Goal: Task Accomplishment & Management: Manage account settings

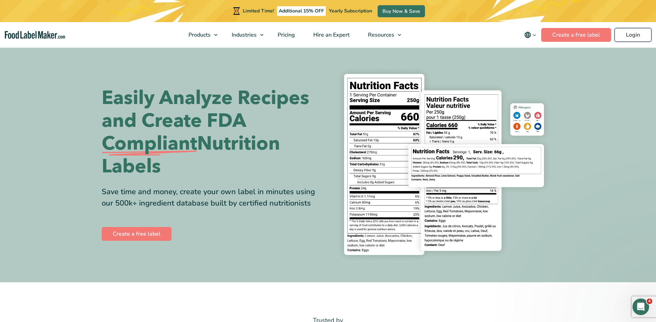
click at [639, 39] on link "Login" at bounding box center [633, 35] width 37 height 14
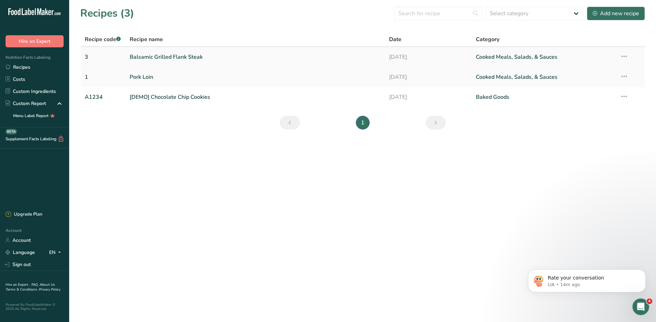
click at [502, 57] on link "Cooked Meals, Salads, & Sauces" at bounding box center [544, 57] width 136 height 15
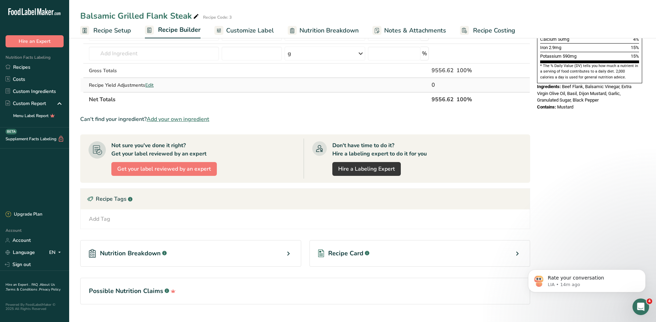
scroll to position [219, 0]
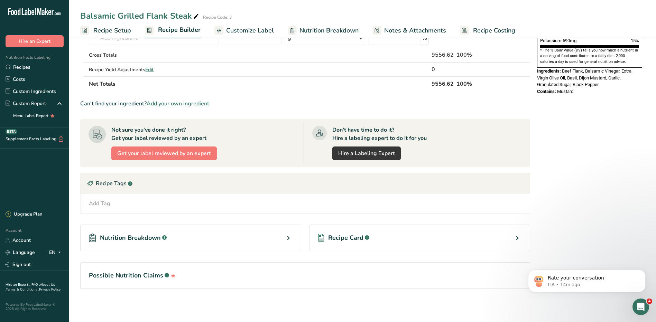
click at [419, 237] on div "Recipe Card .a-a{fill:#347362;}.b-a{fill:#fff;}" at bounding box center [420, 238] width 221 height 27
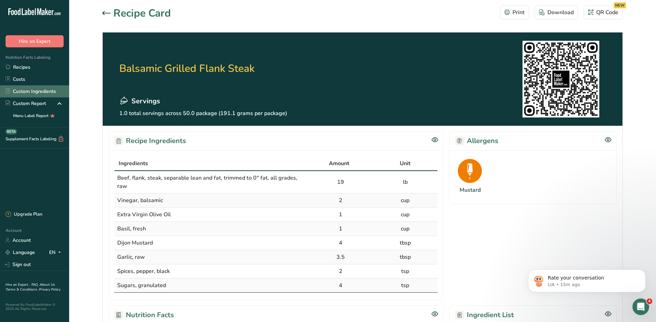
click at [41, 89] on link "Custom Ingredients" at bounding box center [34, 91] width 69 height 12
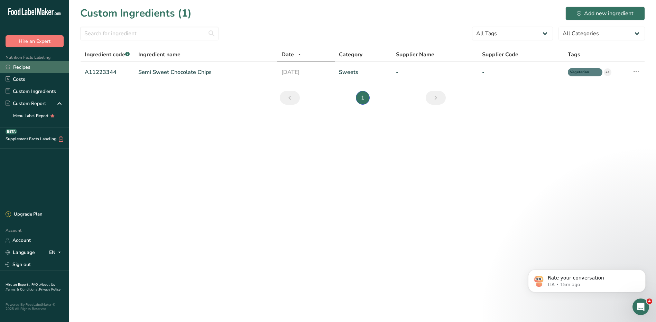
click at [21, 64] on link "Recipes" at bounding box center [34, 67] width 69 height 12
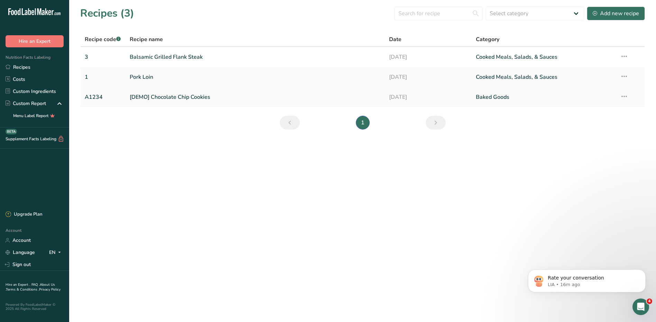
click at [165, 97] on link "[DEMO] Chocolate Chip Cookies" at bounding box center [256, 97] width 252 height 15
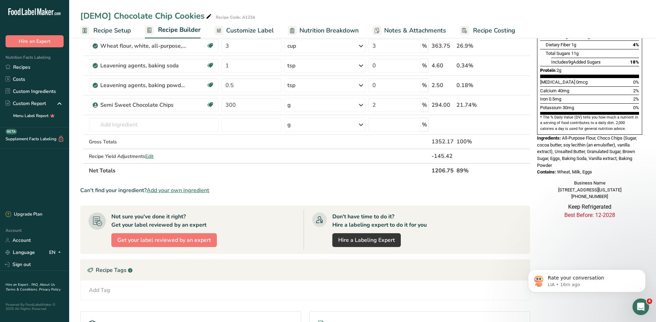
scroll to position [239, 0]
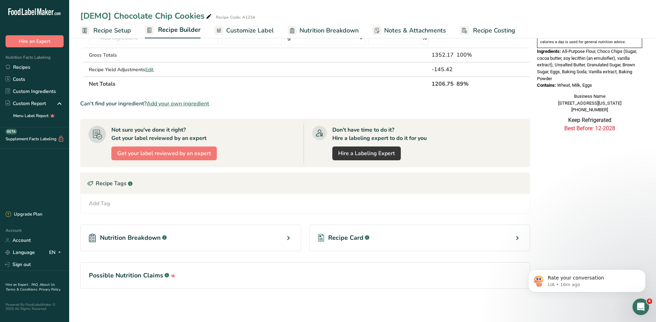
click at [439, 234] on div "Recipe Card .a-a{fill:#347362;}.b-a{fill:#fff;}" at bounding box center [420, 238] width 221 height 27
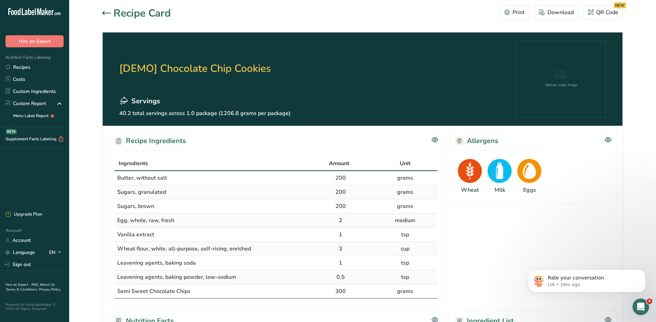
click at [109, 11] on icon at bounding box center [106, 13] width 8 height 4
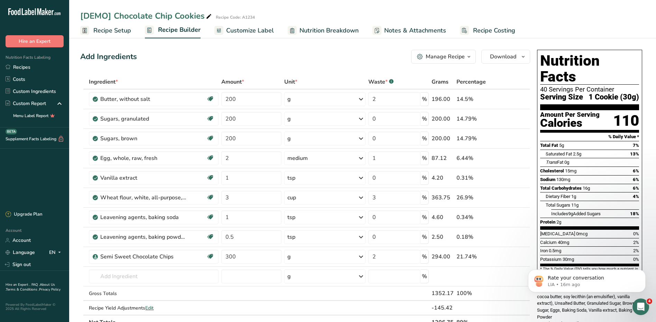
click at [104, 30] on span "Recipe Setup" at bounding box center [112, 30] width 38 height 9
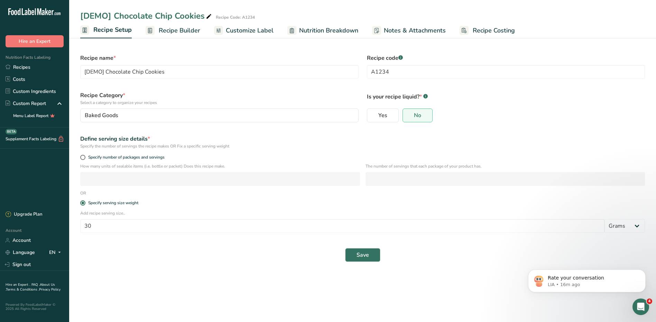
click at [412, 33] on span "Notes & Attachments" at bounding box center [415, 30] width 62 height 9
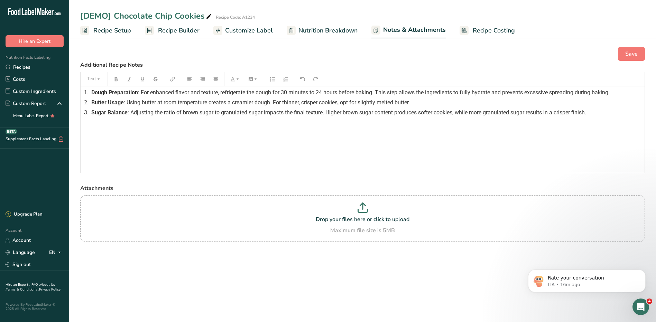
click at [328, 29] on span "Nutrition Breakdown" at bounding box center [328, 30] width 59 height 9
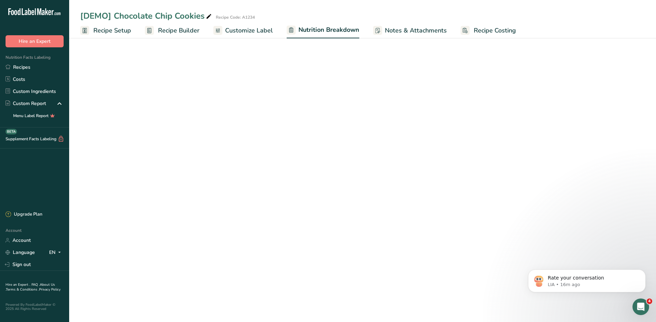
select select "Calories"
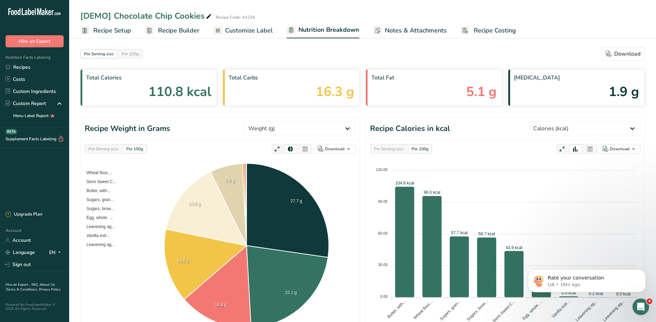
click at [257, 28] on span "Customize Label" at bounding box center [249, 30] width 48 height 9
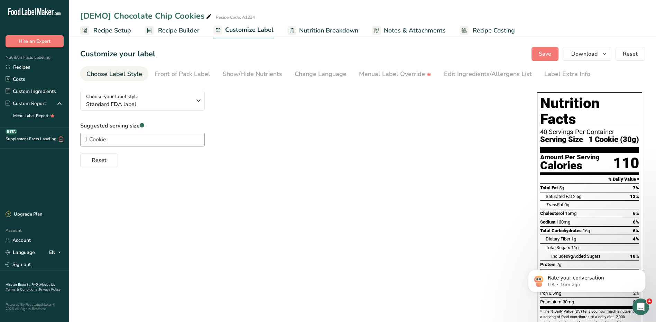
click at [177, 29] on span "Recipe Builder" at bounding box center [179, 30] width 42 height 9
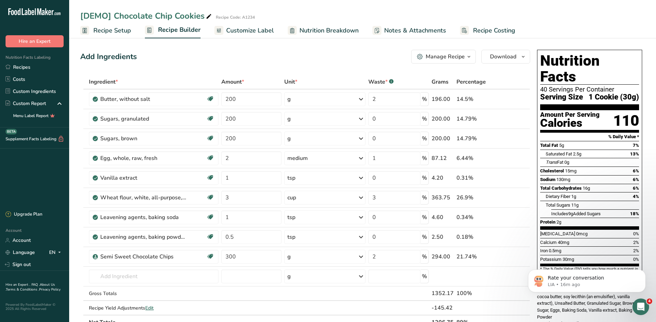
click at [110, 29] on span "Recipe Setup" at bounding box center [112, 30] width 38 height 9
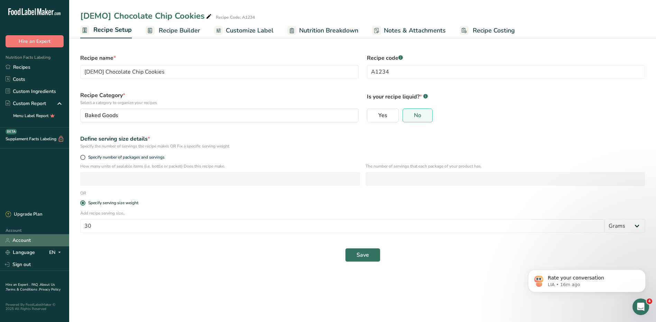
click at [25, 240] on link "Account" at bounding box center [34, 241] width 69 height 12
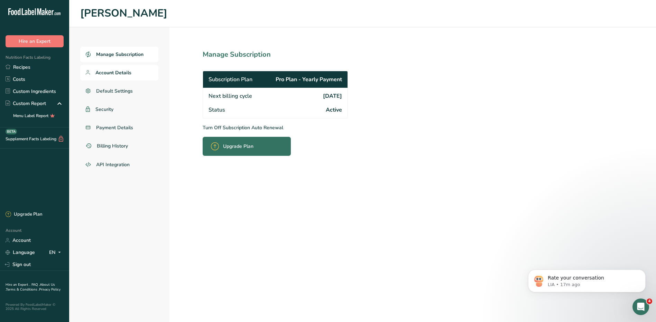
click at [122, 75] on span "Account Details" at bounding box center [114, 72] width 36 height 7
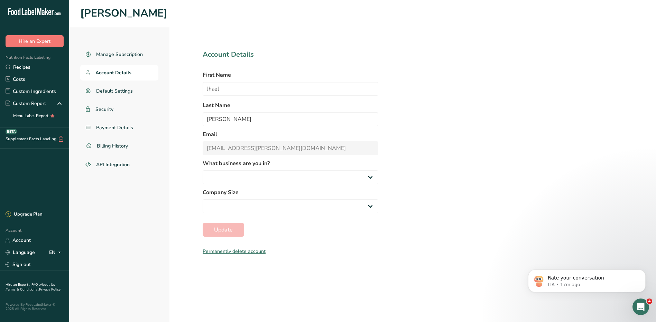
select select
select select "5"
select select "3"
click at [111, 91] on span "Default Settings" at bounding box center [114, 91] width 37 height 7
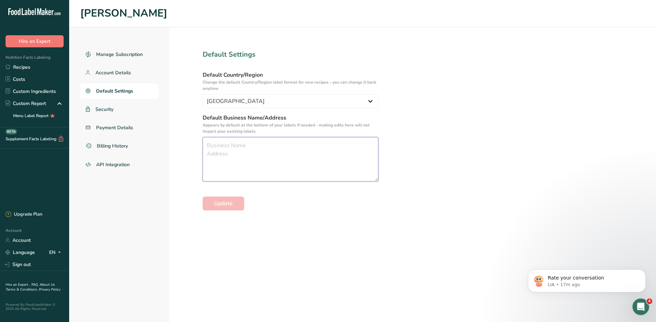
click at [236, 149] on textarea at bounding box center [291, 159] width 176 height 44
type textarea "[GEOGRAPHIC_DATA] [GEOGRAPHIC_DATA] [STREET_ADDRESS]"
click at [235, 205] on button "Update" at bounding box center [224, 204] width 42 height 14
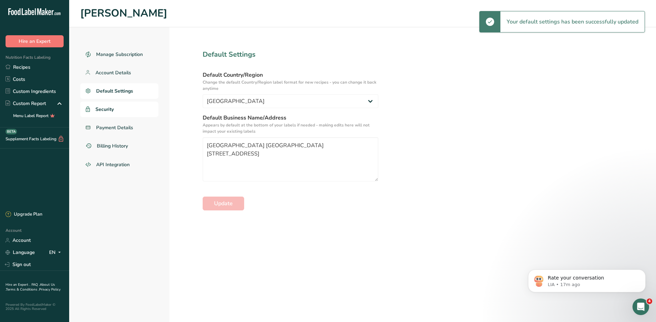
click at [115, 109] on link "Security" at bounding box center [119, 110] width 78 height 16
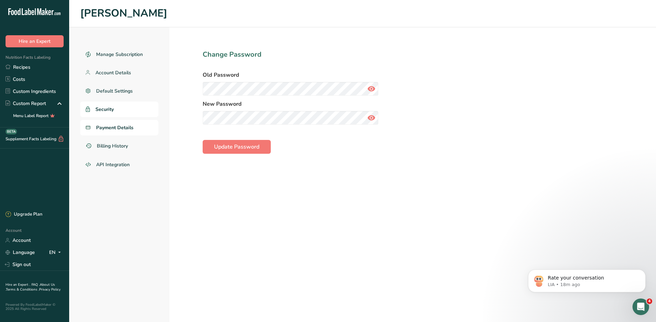
click at [111, 128] on span "Payment Details" at bounding box center [114, 127] width 37 height 7
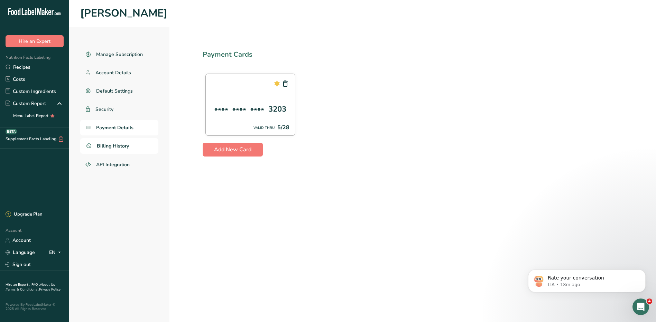
click at [110, 148] on span "Billing History" at bounding box center [113, 146] width 32 height 7
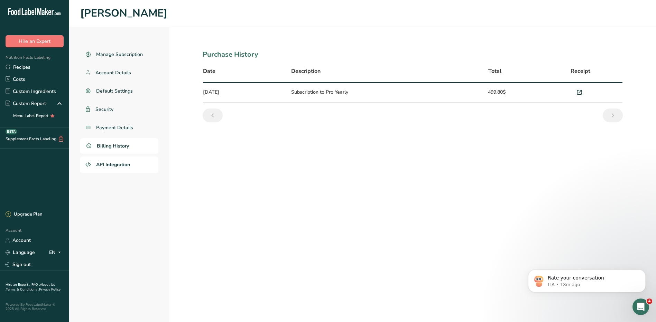
click at [109, 166] on span "API Integration" at bounding box center [113, 164] width 34 height 7
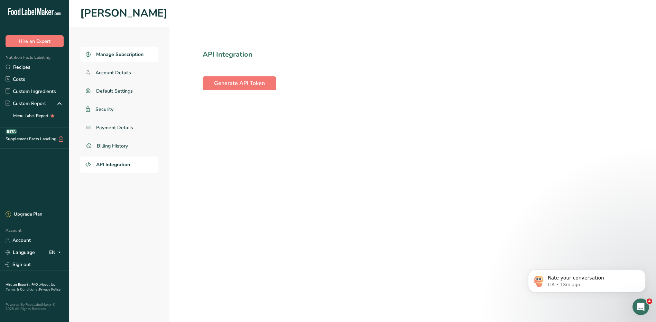
click at [119, 56] on span "Manage Subscription" at bounding box center [119, 54] width 47 height 7
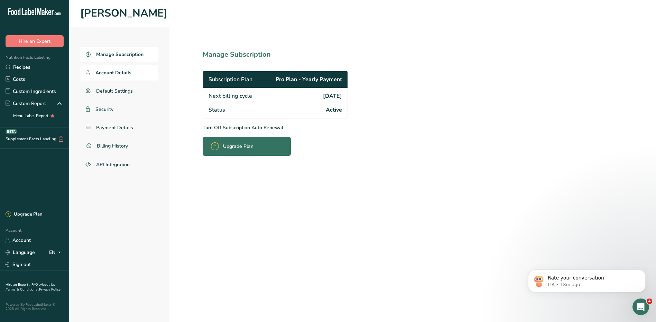
click at [121, 72] on span "Account Details" at bounding box center [114, 72] width 36 height 7
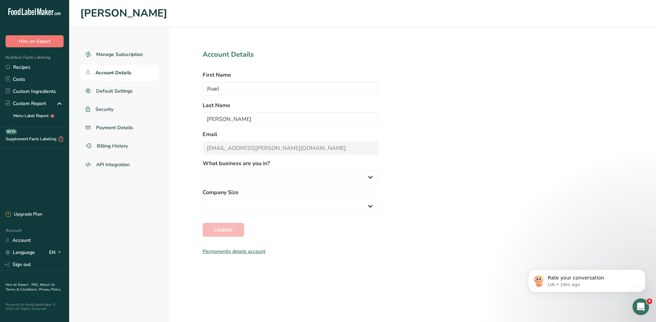
select select "5"
select select "3"
click at [113, 91] on span "Default Settings" at bounding box center [114, 91] width 37 height 7
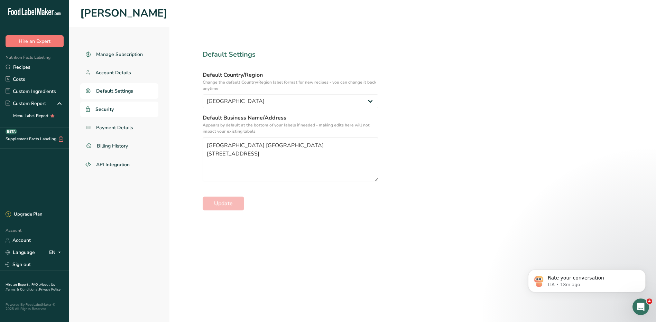
click at [114, 110] on span "Security" at bounding box center [105, 109] width 18 height 7
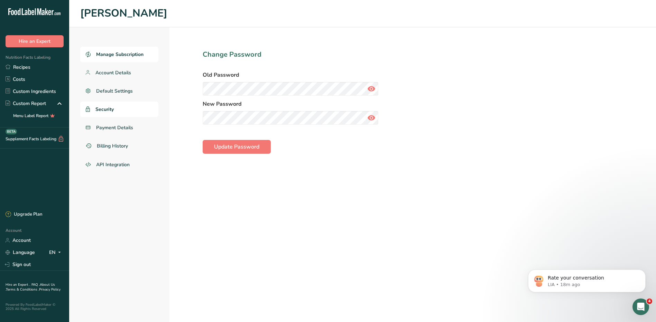
click at [130, 53] on span "Manage Subscription" at bounding box center [119, 54] width 47 height 7
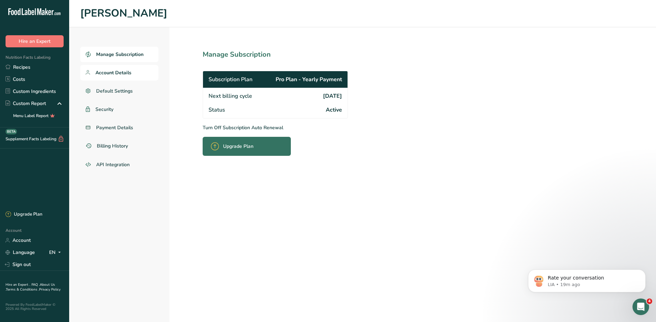
click at [116, 76] on span "Account Details" at bounding box center [114, 72] width 36 height 7
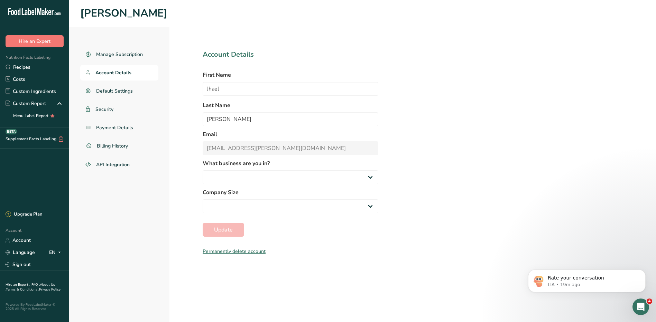
select select
select select "3"
select select "5"
click at [130, 47] on link "Manage Subscription" at bounding box center [119, 55] width 78 height 16
